Goal: Task Accomplishment & Management: Complete application form

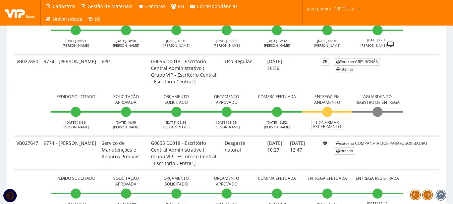
scroll to position [1073, 0]
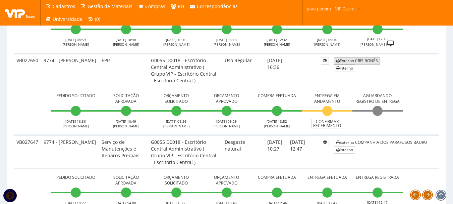
click at [363, 61] on link "Externo CRIS BONÉS" at bounding box center [357, 60] width 46 height 7
click at [378, 95] on span "Aguardando Registro de Entrega" at bounding box center [377, 98] width 45 height 11
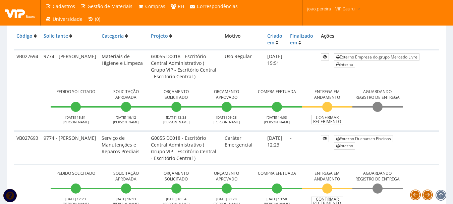
scroll to position [168, 0]
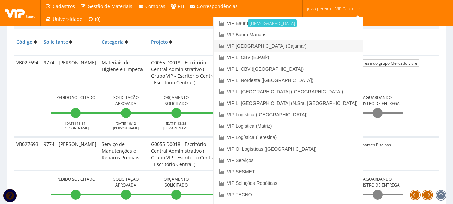
click at [315, 46] on link "VIP [GEOGRAPHIC_DATA] (Cajamar)" at bounding box center [289, 45] width 150 height 11
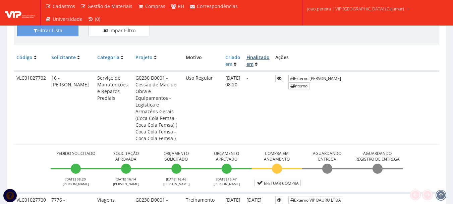
scroll to position [168, 0]
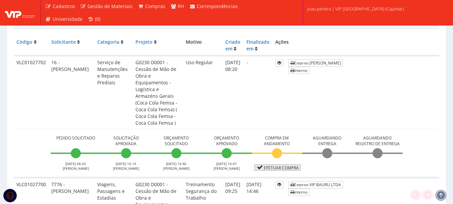
click at [294, 164] on link "Efetuar Compra" at bounding box center [277, 167] width 47 height 6
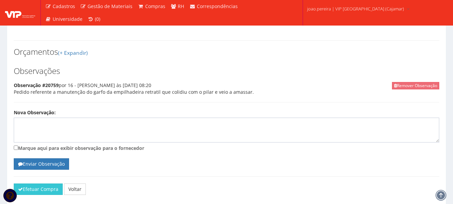
scroll to position [302, 0]
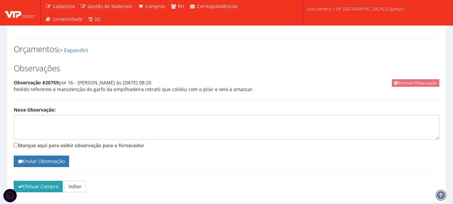
click at [25, 180] on button "Efetuar Compra" at bounding box center [38, 185] width 49 height 11
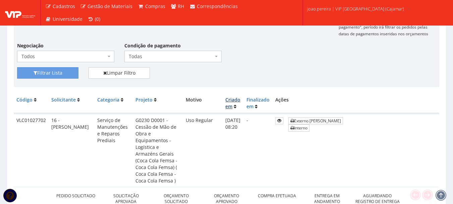
scroll to position [201, 0]
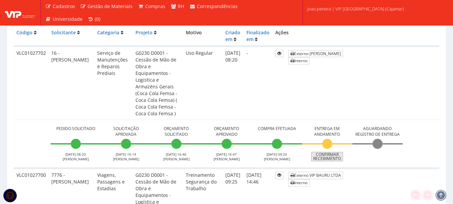
click at [326, 152] on link "Confirmar Recebimento" at bounding box center [327, 156] width 32 height 9
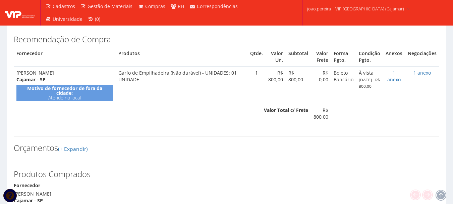
scroll to position [268, 0]
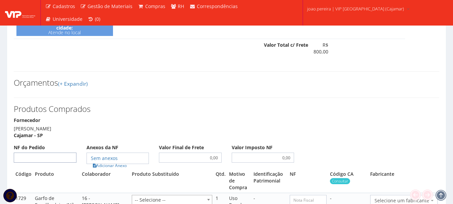
click at [57, 152] on input "NF do Pedido" at bounding box center [45, 157] width 63 height 10
type input "47"
click at [108, 162] on link "Adicionar Anexo" at bounding box center [110, 165] width 38 height 7
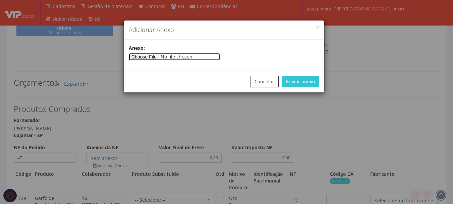
click at [155, 54] on input"] "file" at bounding box center [174, 56] width 91 height 7
type input"] "C:\fakepath\47 GARFO PDF.pdf"
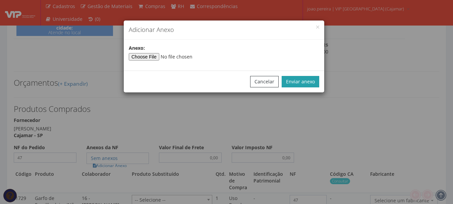
click at [301, 80] on button "Enviar anexo" at bounding box center [301, 81] width 38 height 11
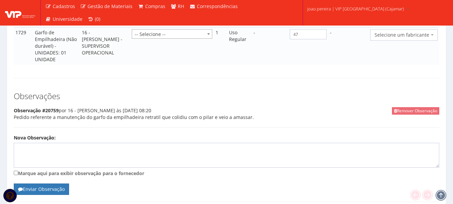
scroll to position [470, 0]
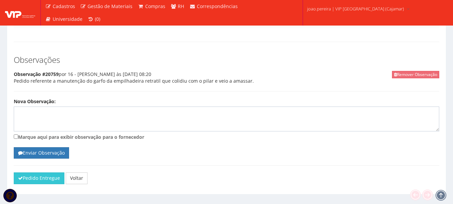
click at [30, 172] on div "Pedido Entregue Voltar" at bounding box center [227, 180] width 436 height 16
click at [31, 172] on button "Pedido Entregue" at bounding box center [39, 177] width 51 height 11
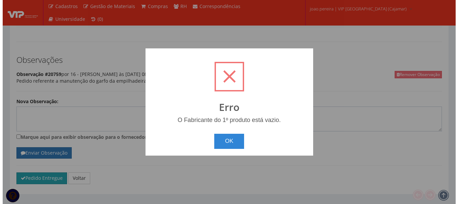
scroll to position [459, 0]
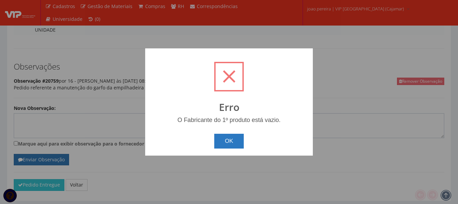
drag, startPoint x: 229, startPoint y: 136, endPoint x: 235, endPoint y: 134, distance: 6.8
click at [229, 136] on button "OK" at bounding box center [229, 141] width 30 height 15
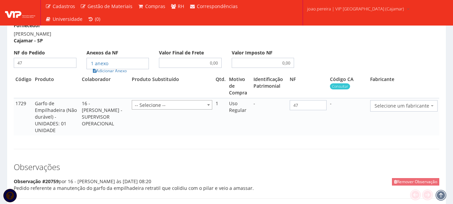
scroll to position [363, 0]
click at [400, 100] on span "Selecione um fabricante" at bounding box center [403, 105] width 67 height 11
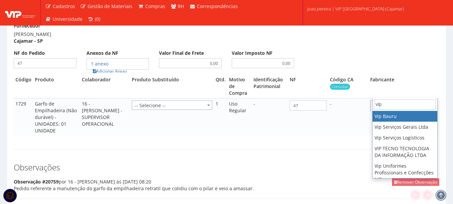
type input "vip"
select select "70"
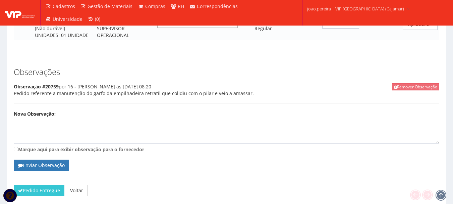
scroll to position [450, 0]
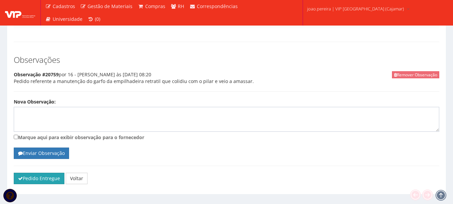
click at [38, 172] on button "Pedido Entregue" at bounding box center [39, 177] width 51 height 11
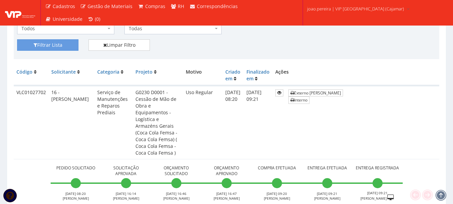
scroll to position [168, 0]
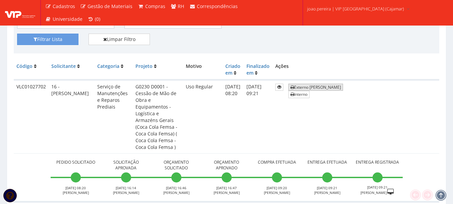
click at [343, 85] on link "Externo [PERSON_NAME]" at bounding box center [315, 87] width 55 height 7
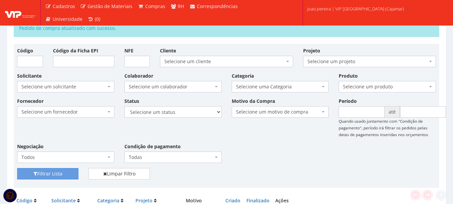
scroll to position [0, 0]
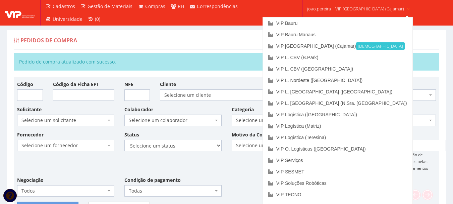
click at [333, 4] on link "joao.pereira | VIP [GEOGRAPHIC_DATA] (Cajamar)" at bounding box center [359, 8] width 108 height 16
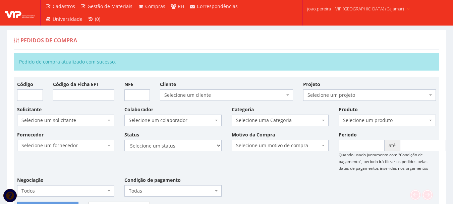
click at [326, 9] on span "joao.pereira | VIP [GEOGRAPHIC_DATA] (Cajamar)" at bounding box center [355, 8] width 97 height 7
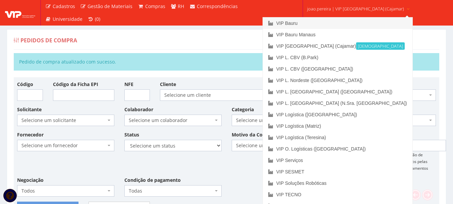
click at [323, 26] on link "VIP Bauru" at bounding box center [338, 22] width 150 height 11
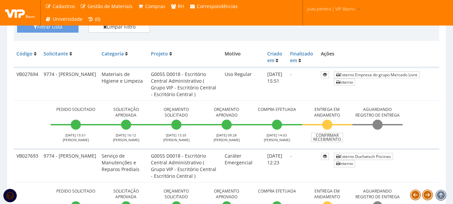
scroll to position [168, 0]
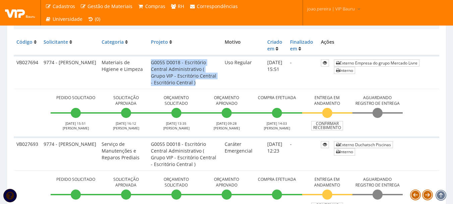
drag, startPoint x: 141, startPoint y: 62, endPoint x: 191, endPoint y: 82, distance: 53.8
click at [191, 82] on td "G0055 D0018 - Escritório Central Administrativo ( Grupo VIP - Escritório Centra…" at bounding box center [185, 72] width 74 height 33
copy td "G0055 D0018 - Escritório Central Administrativo ( Grupo VIP - Escritório Centra…"
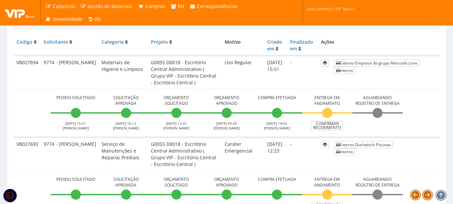
click at [295, 96] on span "Compra Efetuada" at bounding box center [276, 98] width 45 height 6
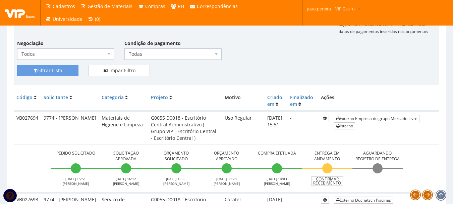
scroll to position [101, 0]
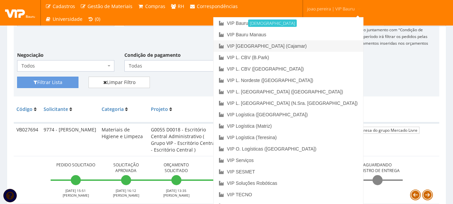
click at [314, 42] on link "VIP [GEOGRAPHIC_DATA] (Cajamar)" at bounding box center [289, 45] width 150 height 11
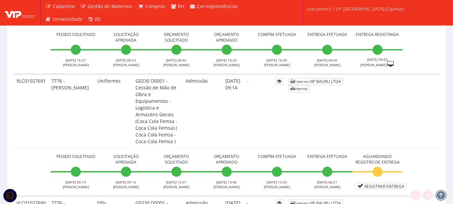
scroll to position [839, 0]
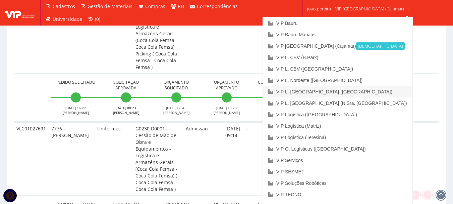
click at [353, 90] on link "VIP L. [GEOGRAPHIC_DATA] ([GEOGRAPHIC_DATA])" at bounding box center [338, 91] width 150 height 11
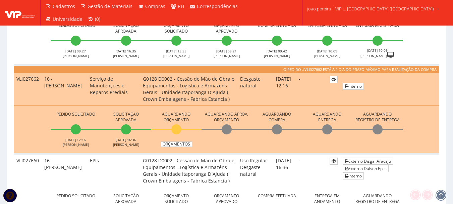
scroll to position [403, 0]
click at [180, 144] on link "Orçamentos" at bounding box center [177, 144] width 32 height 5
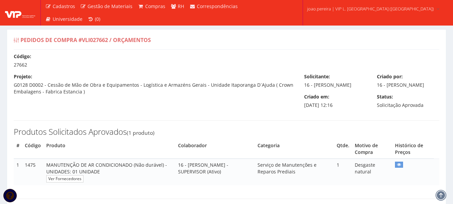
select select "0"
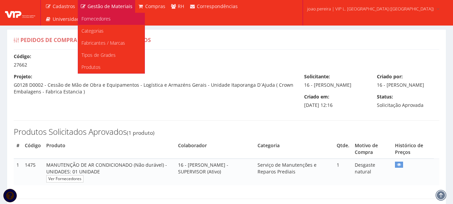
click at [103, 19] on span "Fornecedores" at bounding box center [96, 18] width 29 height 6
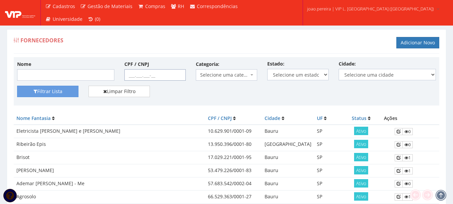
click at [130, 75] on input "CPF / CNPJ" at bounding box center [154, 74] width 61 height 11
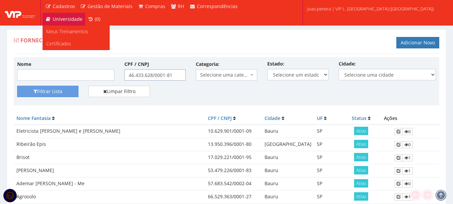
type input "46.433.628/0001-81"
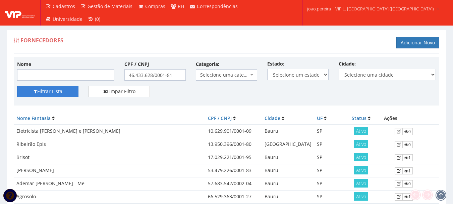
click at [60, 90] on button "Filtrar Lista" at bounding box center [47, 91] width 61 height 11
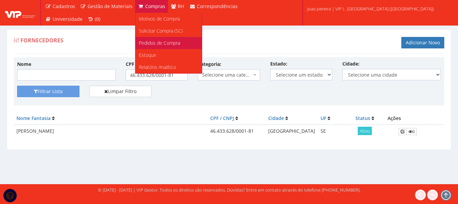
click at [166, 43] on span "Pedidos de Compra" at bounding box center [159, 43] width 41 height 6
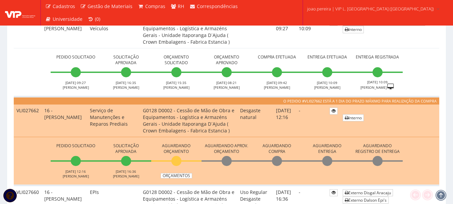
scroll to position [503, 0]
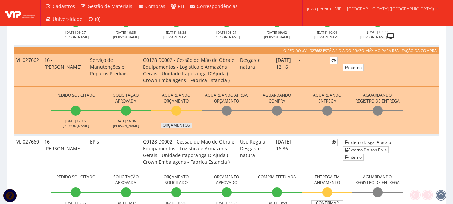
click at [177, 125] on link "Orçamentos" at bounding box center [177, 124] width 32 height 5
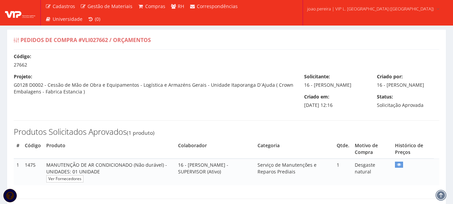
select select "0"
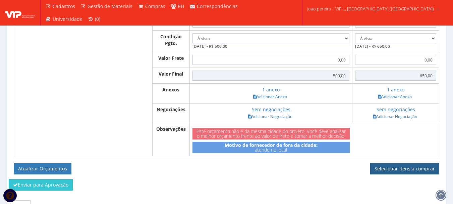
scroll to position [302, 0]
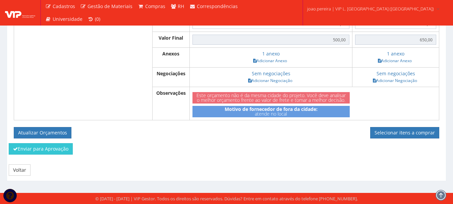
click at [288, 157] on div "Enviar para Aprovação" at bounding box center [227, 151] width 446 height 16
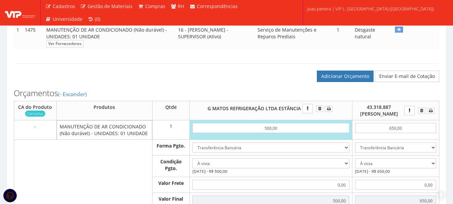
scroll to position [168, 0]
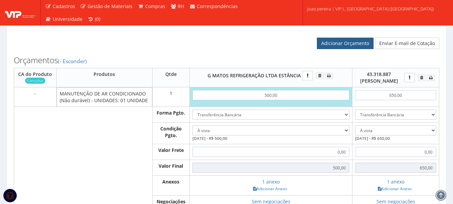
click at [341, 45] on link "Adicionar Orçamento" at bounding box center [345, 43] width 57 height 11
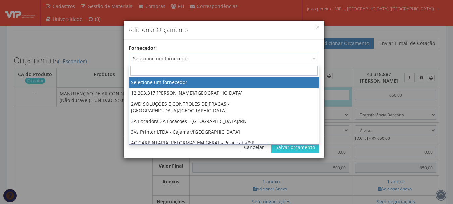
click at [243, 54] on span "Selecione um fornecedor" at bounding box center [224, 58] width 191 height 11
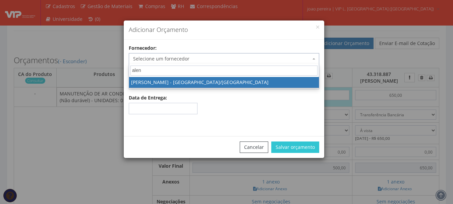
type input "aleni"
select select "2190"
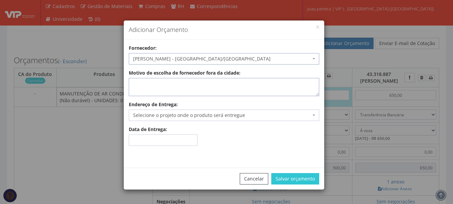
click at [228, 84] on textarea "Motivo de escolha de fornecedor fora da cidade:" at bounding box center [224, 87] width 191 height 18
type textarea "atende no local"
click at [262, 115] on span "Selecione o projeto onde o produto será entregue" at bounding box center [222, 115] width 178 height 7
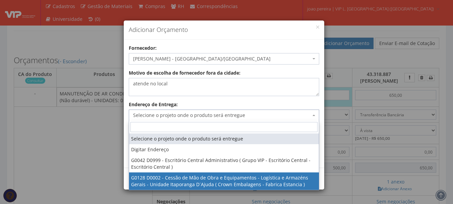
select select "128"
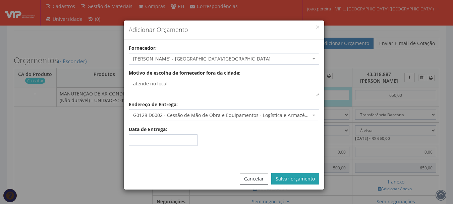
click at [301, 180] on button "Salvar orçamento" at bounding box center [295, 178] width 48 height 11
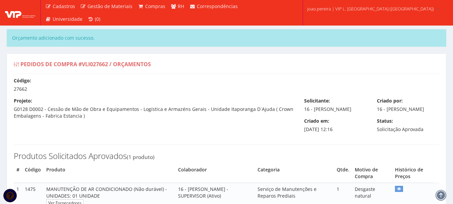
select select "0"
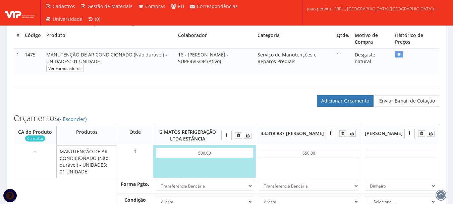
scroll to position [168, 0]
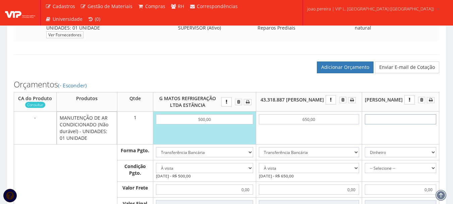
click at [409, 124] on input "text" at bounding box center [400, 119] width 71 height 10
type input "5"
type input "5,00"
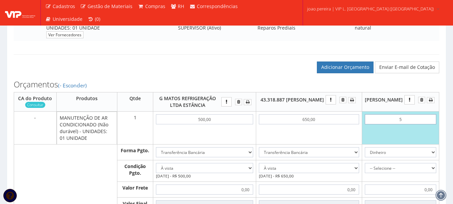
type input "50"
type input "50,00"
type input "5,00"
type input "50,00"
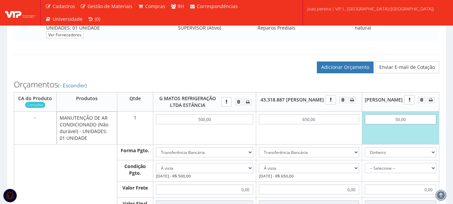
type input "50,00"
type input "500,00"
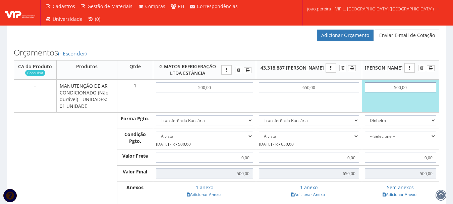
scroll to position [201, 0]
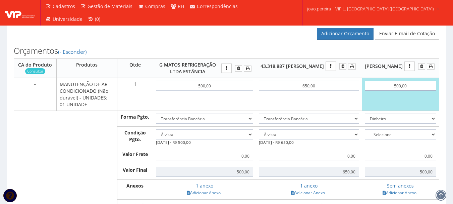
type input "500,00"
drag, startPoint x: 434, startPoint y: 143, endPoint x: 429, endPoint y: 144, distance: 5.8
click at [434, 139] on select "-- Selecione -- À vista 7 dias 10 dias" at bounding box center [400, 134] width 71 height 10
click at [409, 156] on td "0,00" at bounding box center [400, 156] width 77 height 16
drag, startPoint x: 434, startPoint y: 124, endPoint x: 427, endPoint y: 126, distance: 6.8
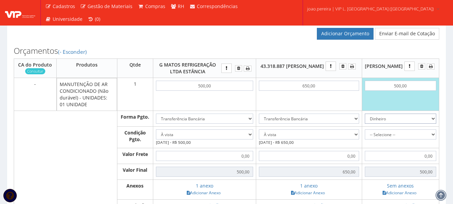
click at [433, 123] on select "Dinheiro Boleto Bancário Depósito Transferência Bancária Cartão de Crédito Cart…" at bounding box center [400, 118] width 71 height 10
select select "3"
click at [372, 120] on select "Dinheiro Boleto Bancário Depósito Transferência Bancária Cartão de Crédito Cart…" at bounding box center [400, 118] width 71 height 10
click at [435, 139] on select "-- Selecione -- À vista 7 dias 10 dias" at bounding box center [400, 134] width 71 height 10
select select "0"
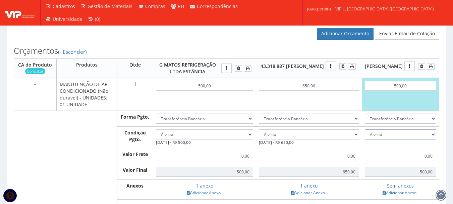
click at [372, 136] on select "-- Selecione -- À vista 7 dias 10 dias" at bounding box center [400, 134] width 71 height 10
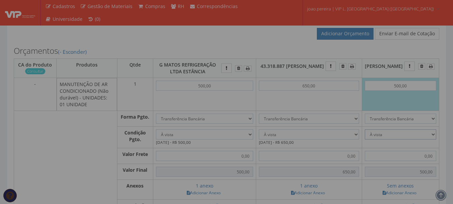
scroll to position [268, 0]
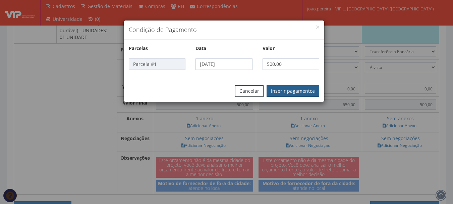
click at [295, 92] on button "Inserir pagamentos" at bounding box center [293, 90] width 53 height 11
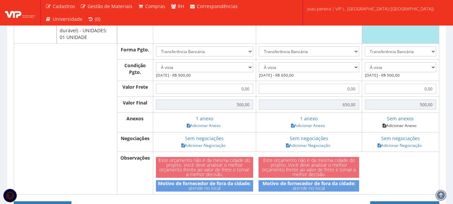
click at [407, 129] on link "Adicionar Anexo" at bounding box center [400, 125] width 38 height 7
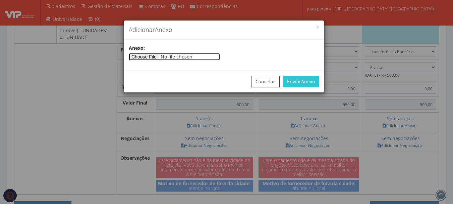
click at [145, 55] on input"] "file" at bounding box center [174, 56] width 91 height 7
type input"] "C:\fakepath\ORÇAMENTO.pdf"
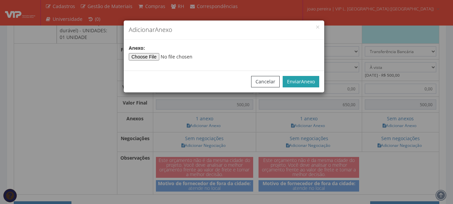
click at [301, 83] on span "Anexo" at bounding box center [308, 81] width 14 height 6
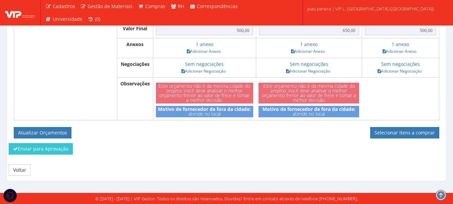
scroll to position [354, 0]
click at [40, 134] on button "Atualizar Orçamentos" at bounding box center [43, 132] width 58 height 11
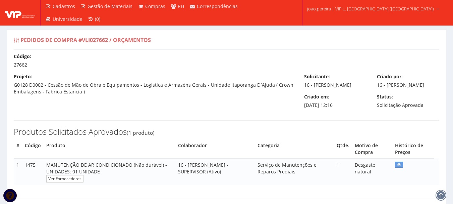
select select "0"
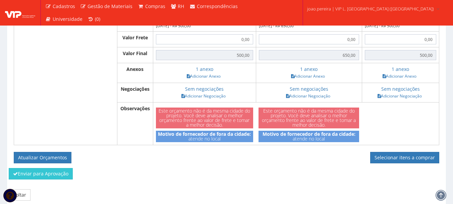
scroll to position [302, 0]
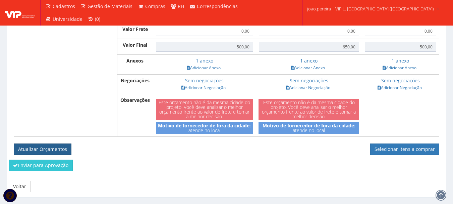
click at [44, 155] on button "Atualizar Orçamentos" at bounding box center [43, 148] width 58 height 11
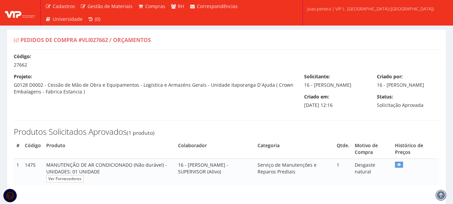
select select "0"
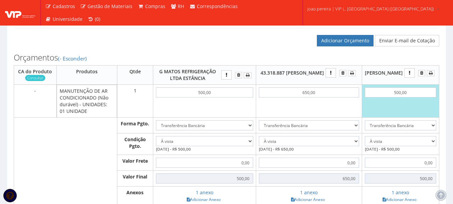
scroll to position [302, 0]
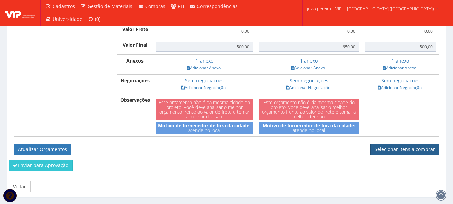
click at [416, 155] on link "Selecionar itens a comprar" at bounding box center [404, 148] width 69 height 11
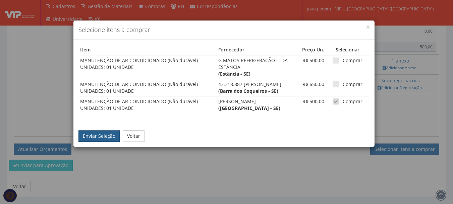
click at [96, 142] on button "Enviar Seleção" at bounding box center [98, 135] width 41 height 11
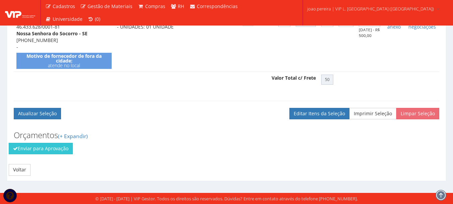
scroll to position [247, 0]
click at [39, 149] on button "Enviar para Aprovação" at bounding box center [41, 148] width 64 height 11
